Goal: Connect with others: Connect with other users

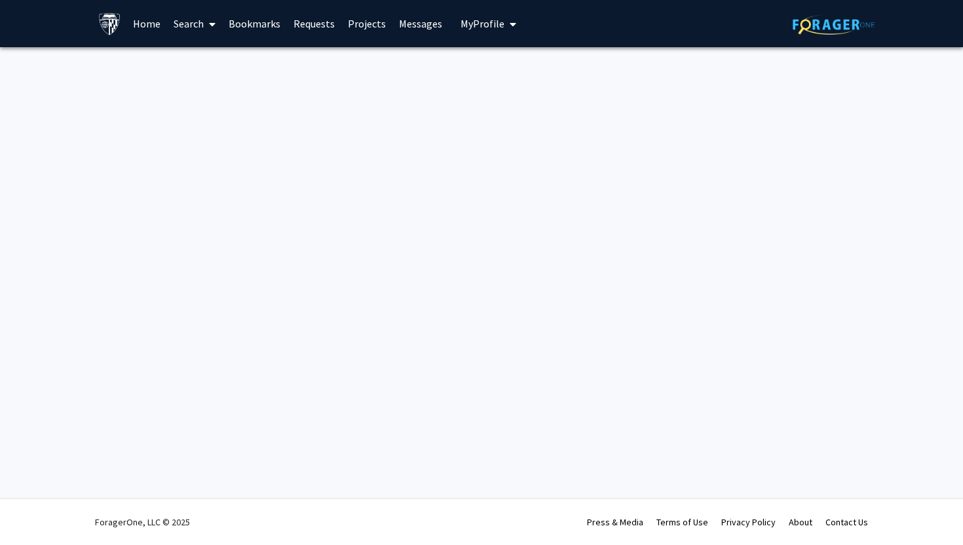
click at [626, 122] on div "Skip navigation Home Search Bookmarks Requests Projects Messages My Profile Aan…" at bounding box center [481, 272] width 963 height 545
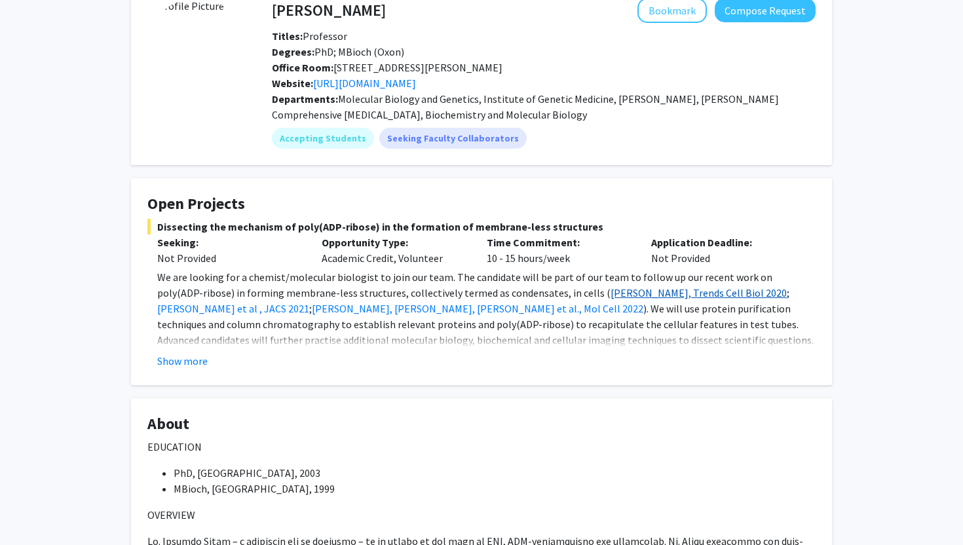
scroll to position [81, 0]
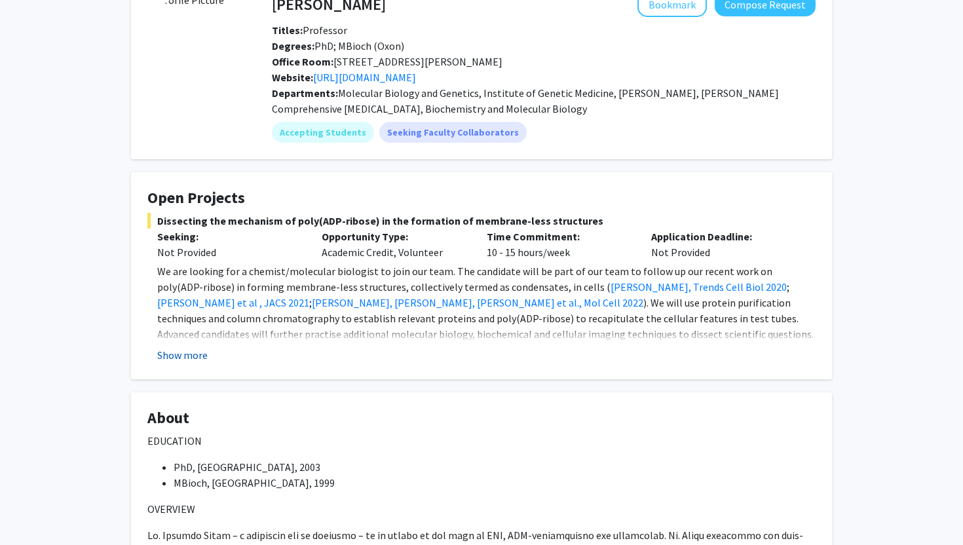
click at [170, 358] on button "Show more" at bounding box center [182, 355] width 50 height 16
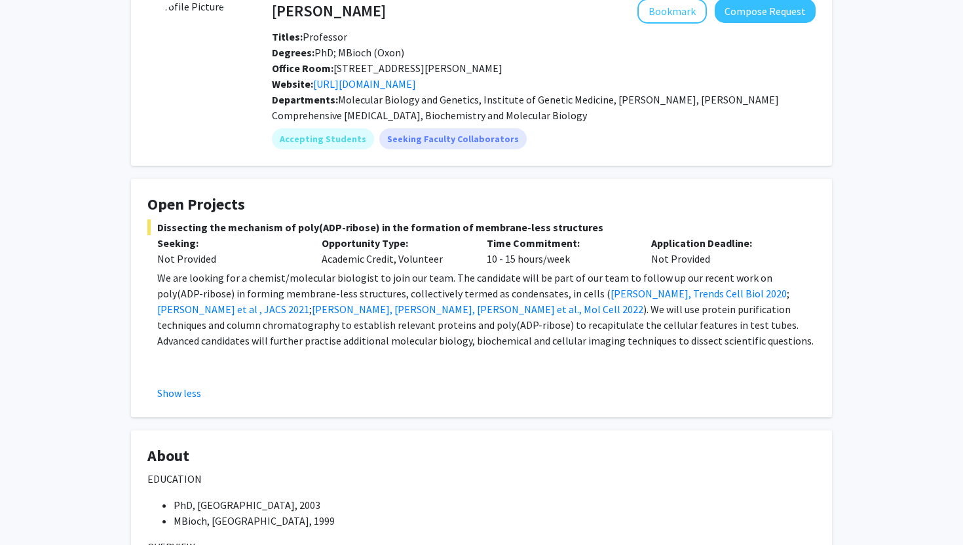
scroll to position [0, 0]
